Goal: Information Seeking & Learning: Learn about a topic

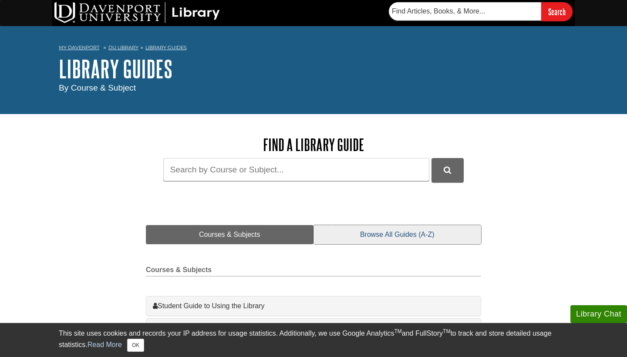
click at [384, 227] on link "Browse All Guides (A-Z)" at bounding box center [397, 234] width 168 height 19
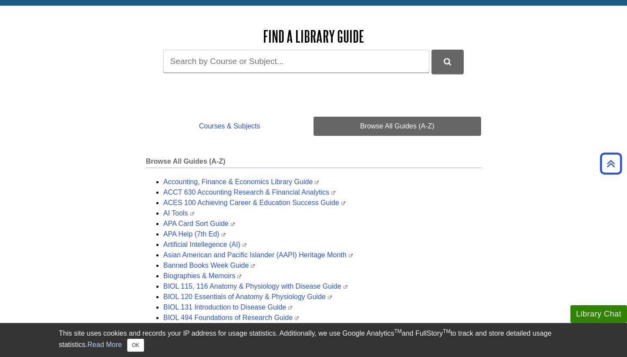
scroll to position [104, 0]
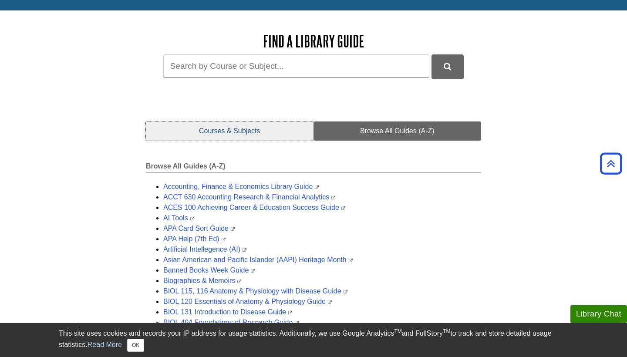
click at [241, 125] on link "Courses & Subjects" at bounding box center [230, 130] width 168 height 19
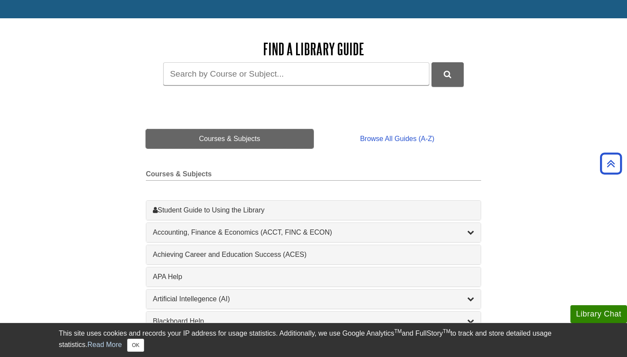
scroll to position [70, 0]
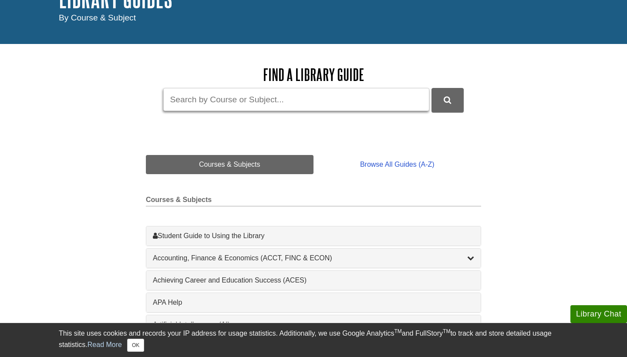
click at [227, 101] on input "Guide Search Terms" at bounding box center [296, 99] width 266 height 23
type input "abstracts"
click at [447, 99] on button "DU Library Guides Search" at bounding box center [447, 100] width 32 height 24
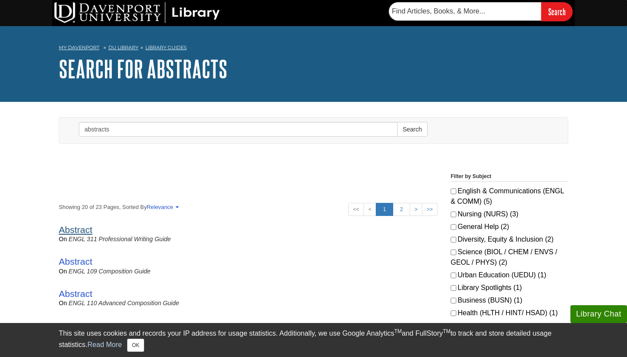
click at [80, 232] on link "Abstract" at bounding box center [76, 230] width 34 height 10
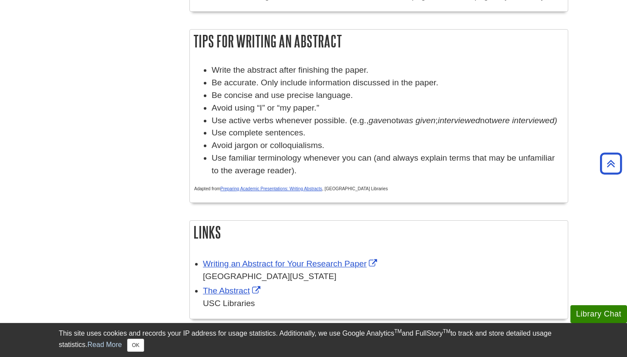
scroll to position [682, 0]
